Goal: Find contact information: Find contact information

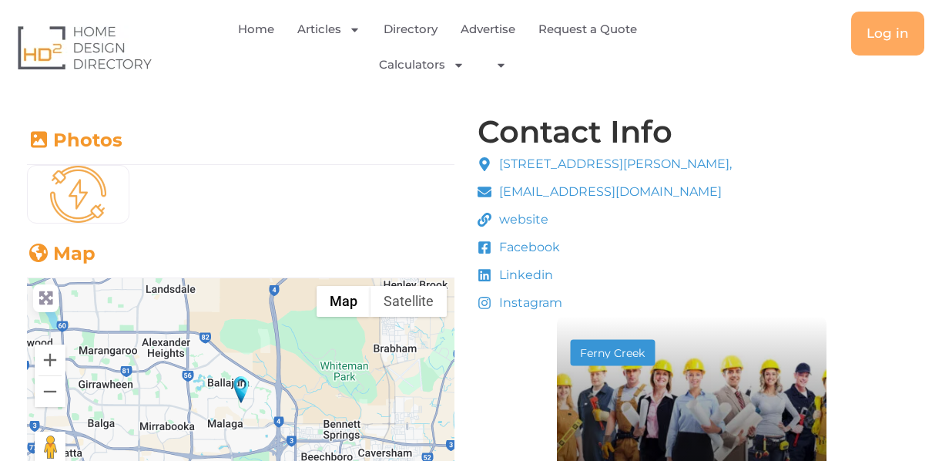
scroll to position [284, 0]
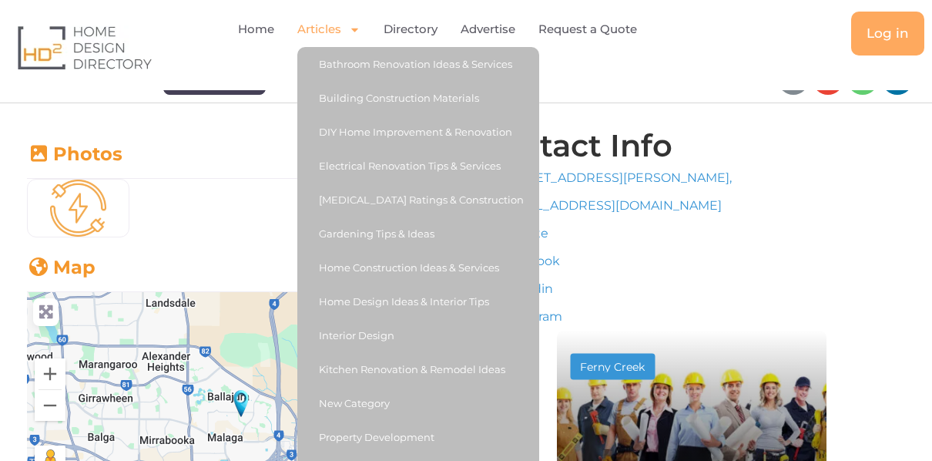
click at [341, 29] on span "Menu" at bounding box center [350, 29] width 19 height 27
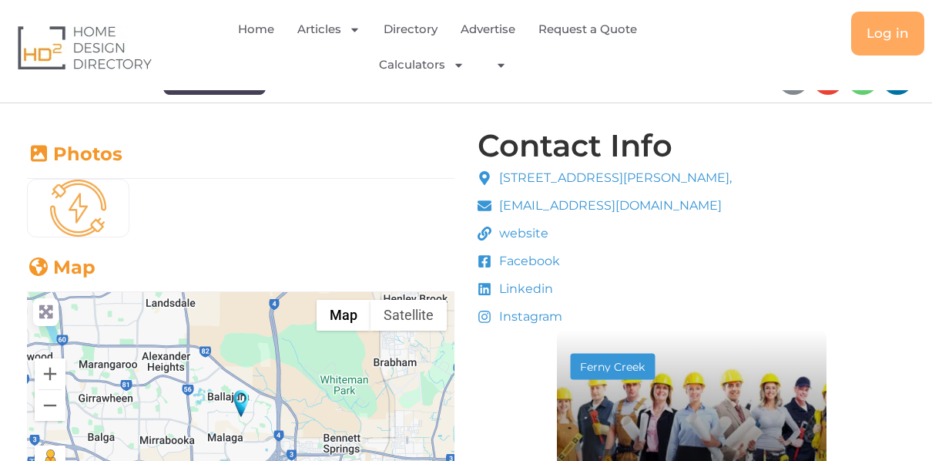
click at [530, 179] on span "[STREET_ADDRESS][PERSON_NAME]," at bounding box center [613, 178] width 236 height 18
click at [482, 177] on icon at bounding box center [484, 178] width 11 height 14
click at [723, 181] on span "22 Allington Ave, Ballajura, WA, 6066," at bounding box center [613, 178] width 236 height 18
click at [719, 177] on span "22 Allington Ave, Ballajura, WA, 6066," at bounding box center [613, 178] width 236 height 18
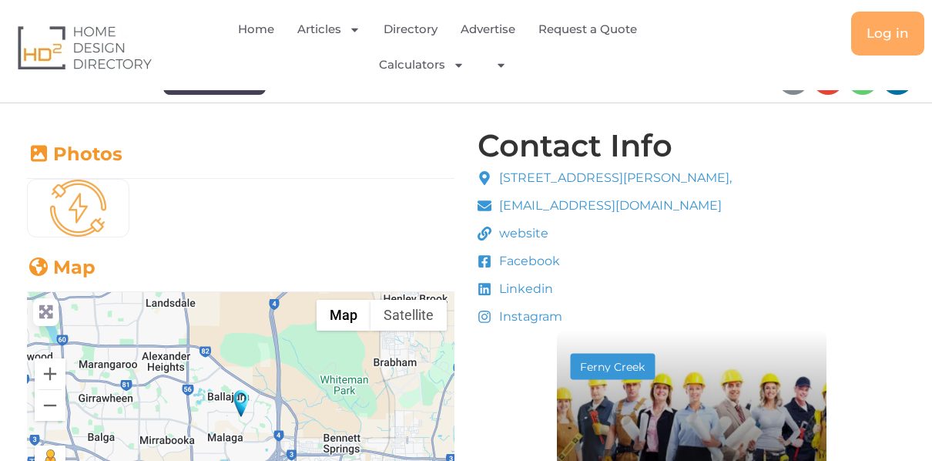
click at [719, 177] on span "22 Allington Ave, Ballajura, WA, 6066," at bounding box center [613, 178] width 236 height 18
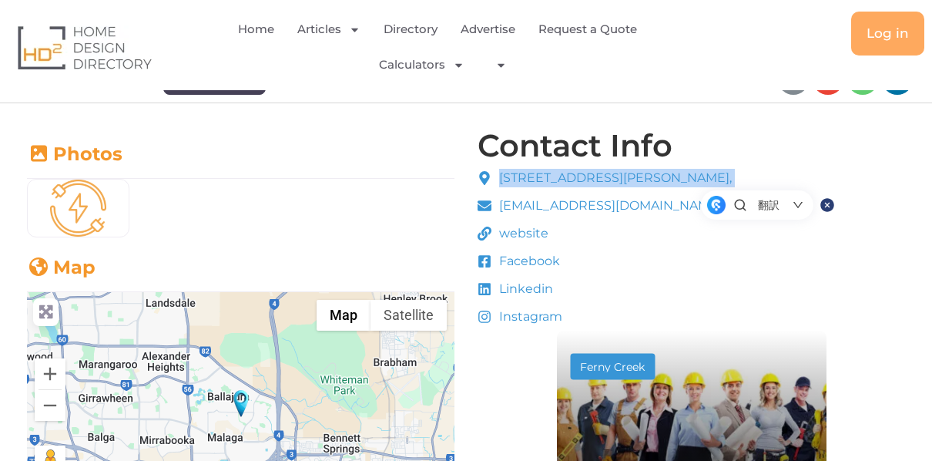
click at [719, 177] on span "22 Allington Ave, Ballajura, WA, 6066," at bounding box center [613, 178] width 236 height 18
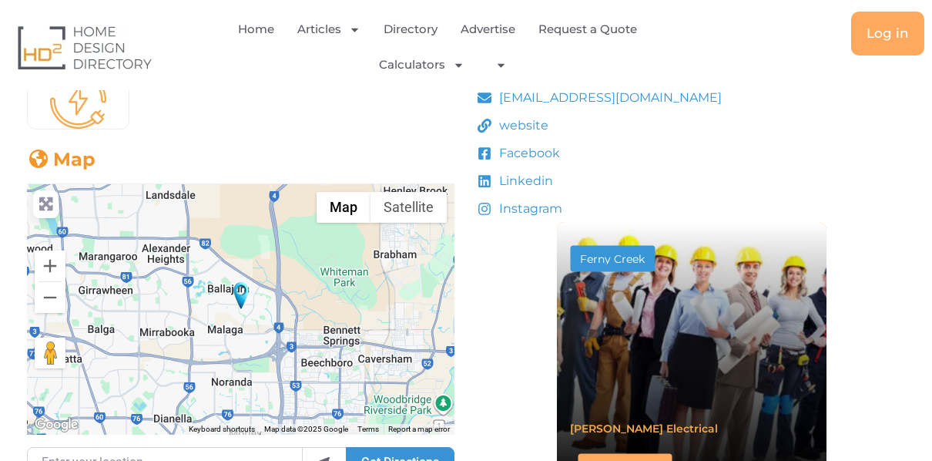
scroll to position [0, 0]
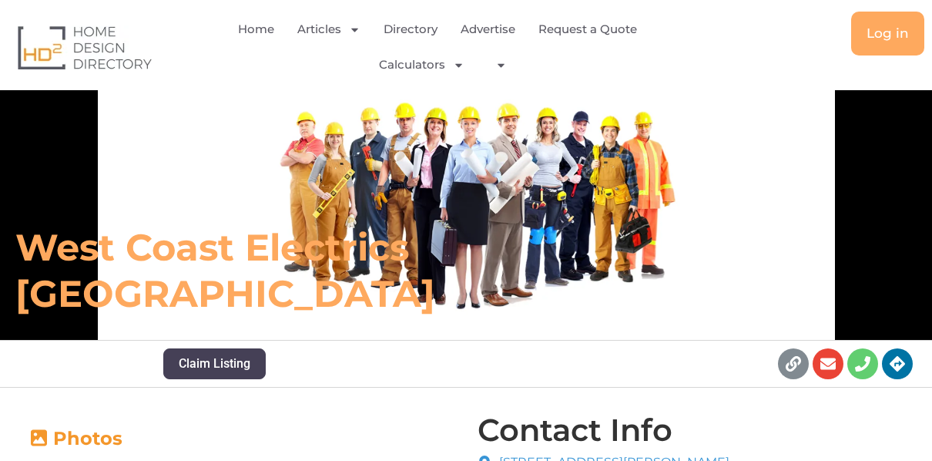
drag, startPoint x: 665, startPoint y: 410, endPoint x: 664, endPoint y: 103, distance: 306.5
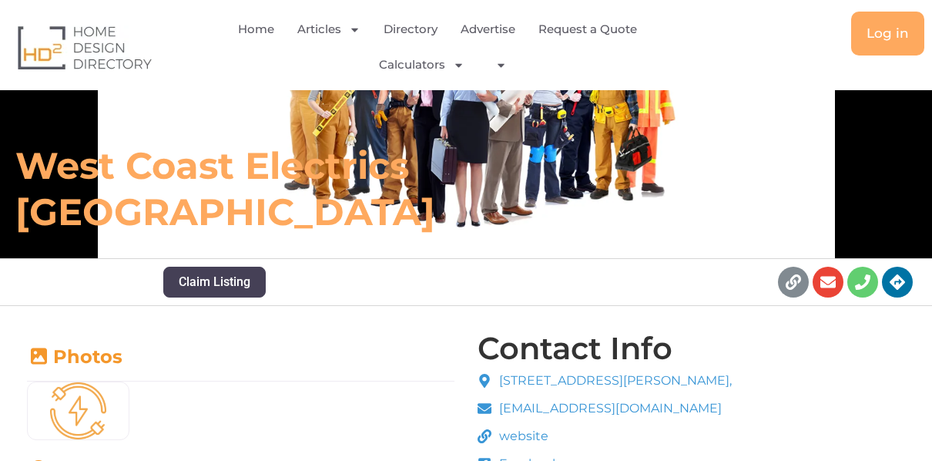
scroll to position [231, 0]
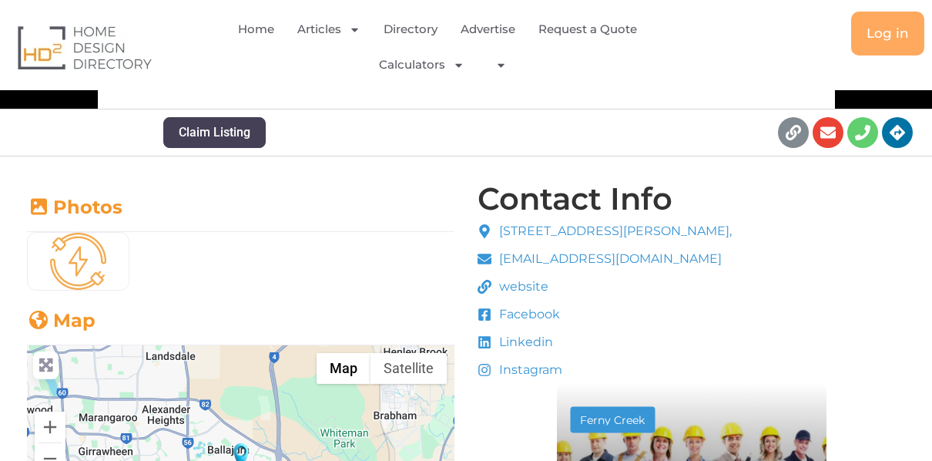
drag, startPoint x: 502, startPoint y: 226, endPoint x: 675, endPoint y: 231, distance: 173.3
click at [669, 231] on span "22 Allington Ave, Ballajura, WA, 6066," at bounding box center [613, 231] width 236 height 18
drag, startPoint x: 729, startPoint y: 231, endPoint x: 498, endPoint y: 236, distance: 230.3
click at [498, 236] on div "22 Allington Ave, Ballajura, WA, 6066, wcewa@yahoo.com website Facebook Linkedi…" at bounding box center [605, 300] width 262 height 165
copy span "22 Allington Ave, Ballajura, WA, 6066,"
